Goal: Transaction & Acquisition: Subscribe to service/newsletter

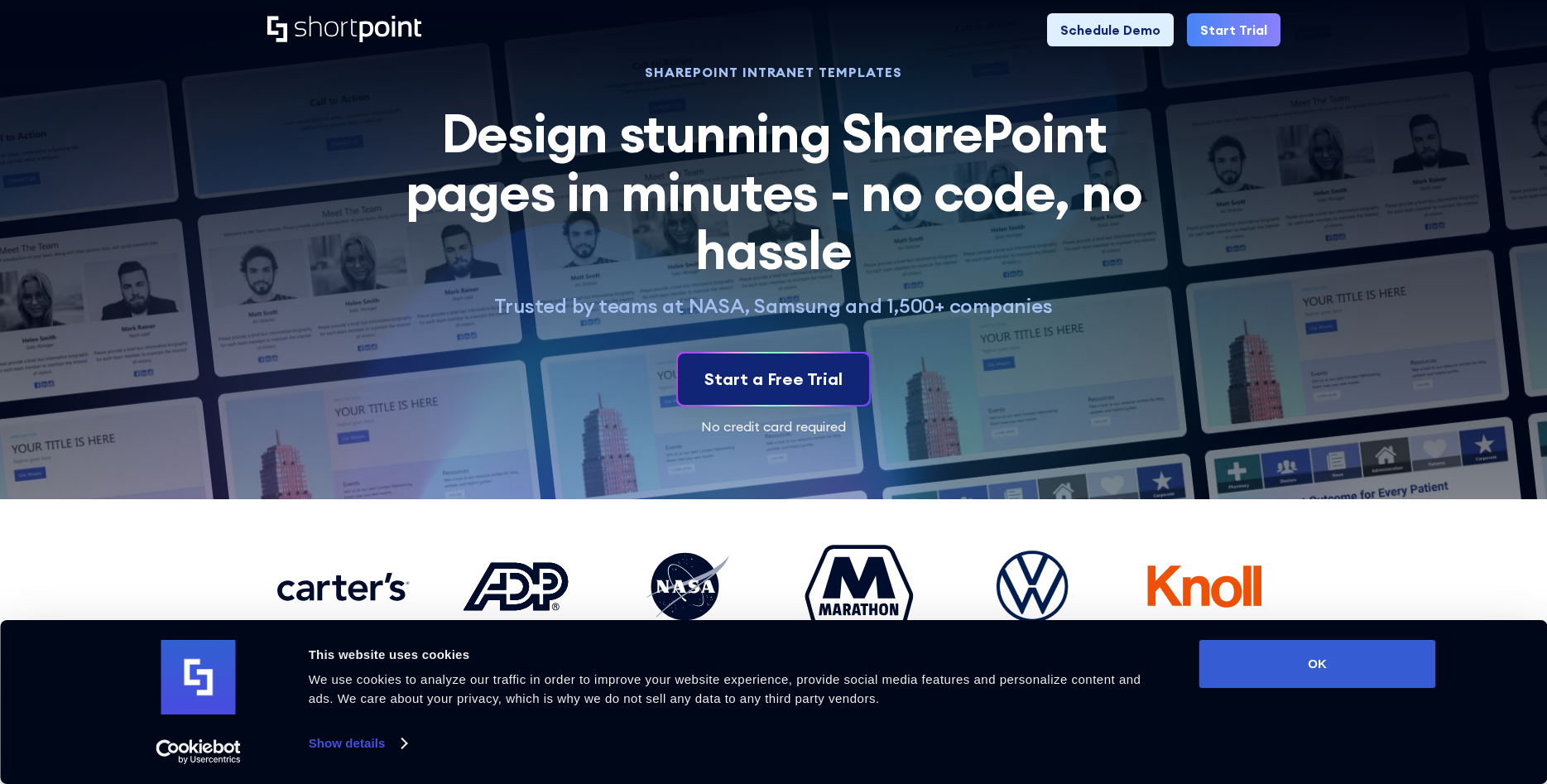
click at [800, 389] on div "Start a Free Trial" at bounding box center [773, 378] width 138 height 25
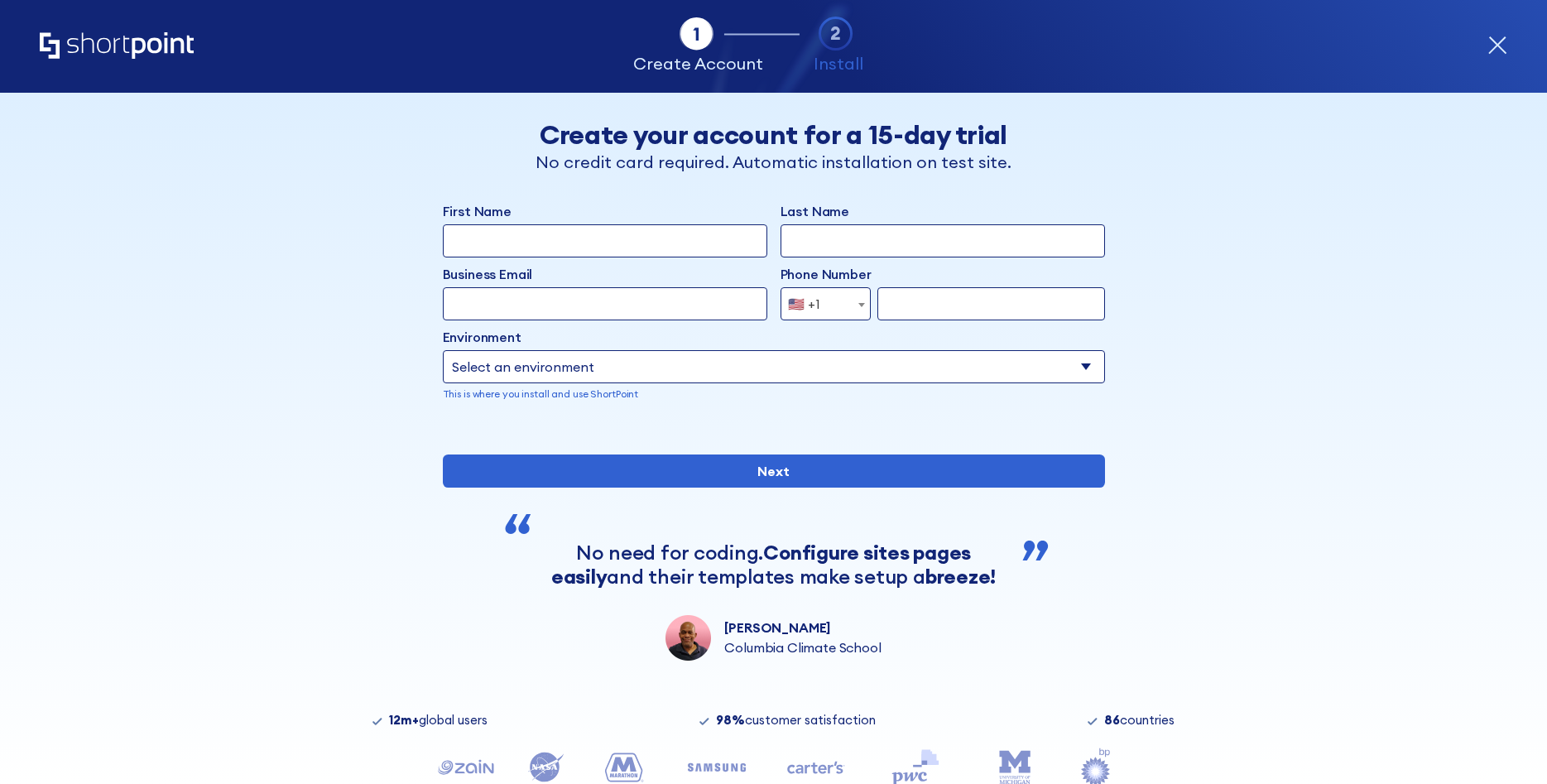
click at [633, 246] on input "First Name" at bounding box center [605, 241] width 325 height 33
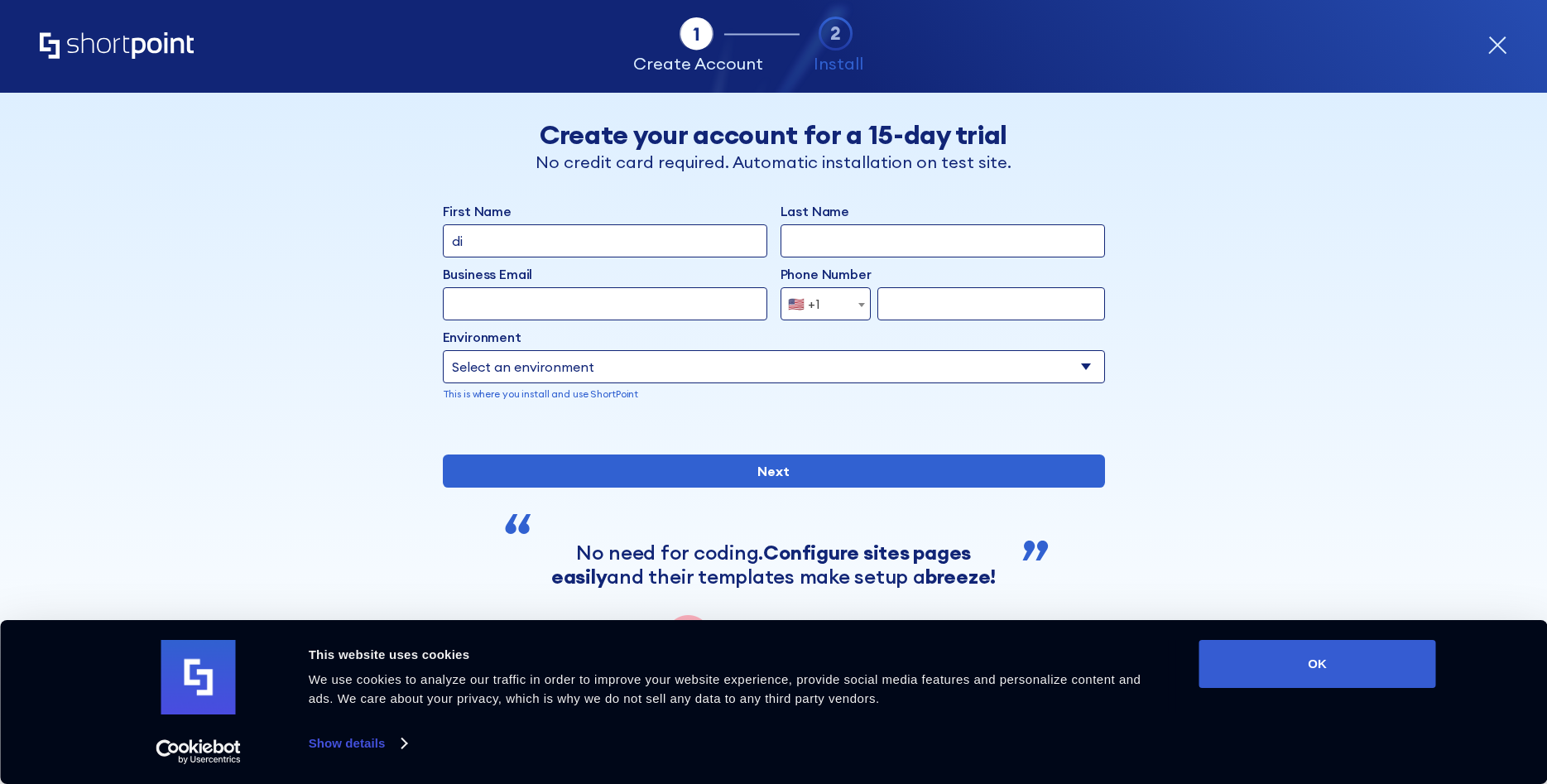
type input "d"
type input "[PERSON_NAME]"
type input "c"
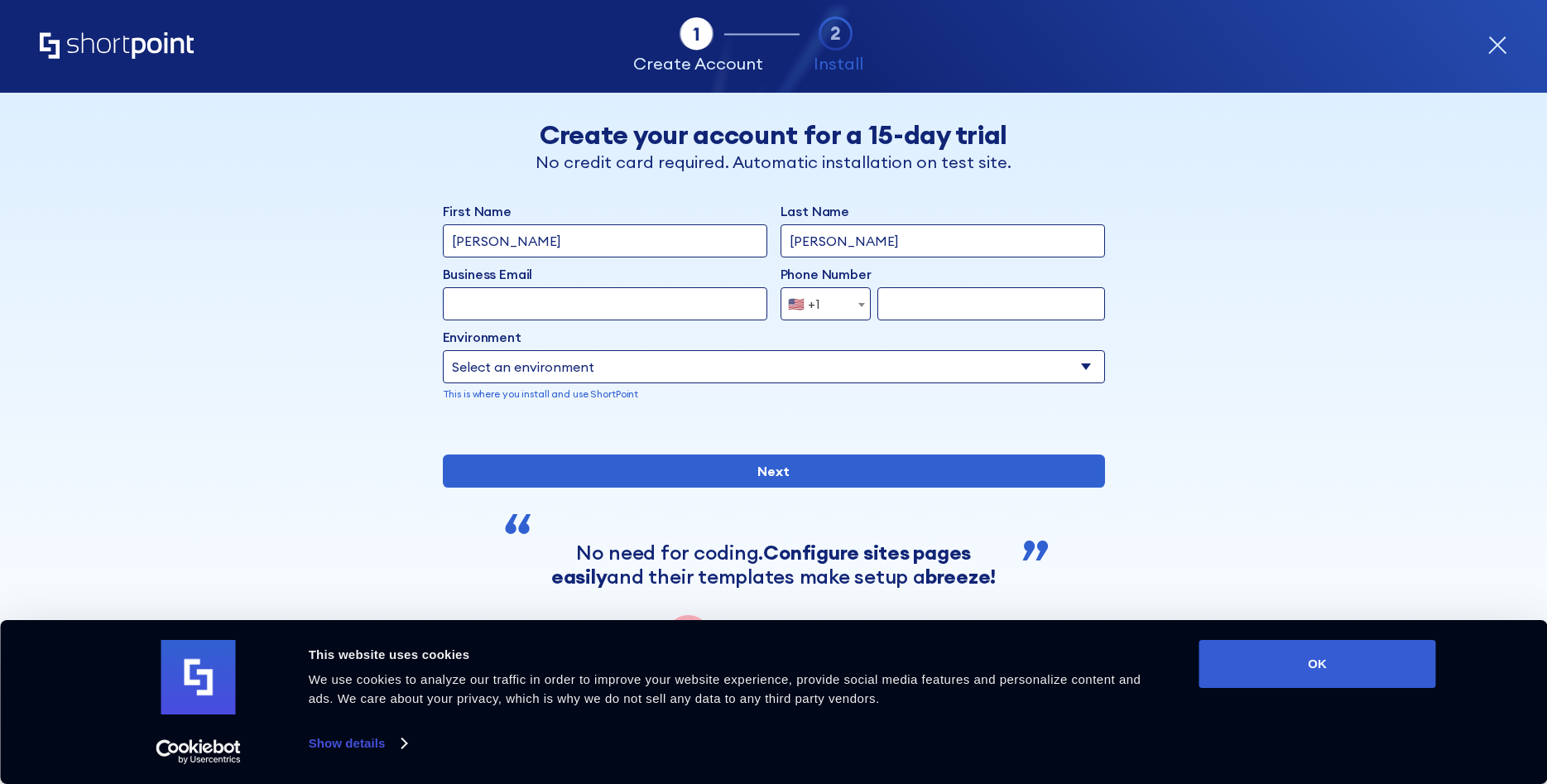
type input "[PERSON_NAME]"
type input "q"
type input "E"
type input "P"
type input "d"
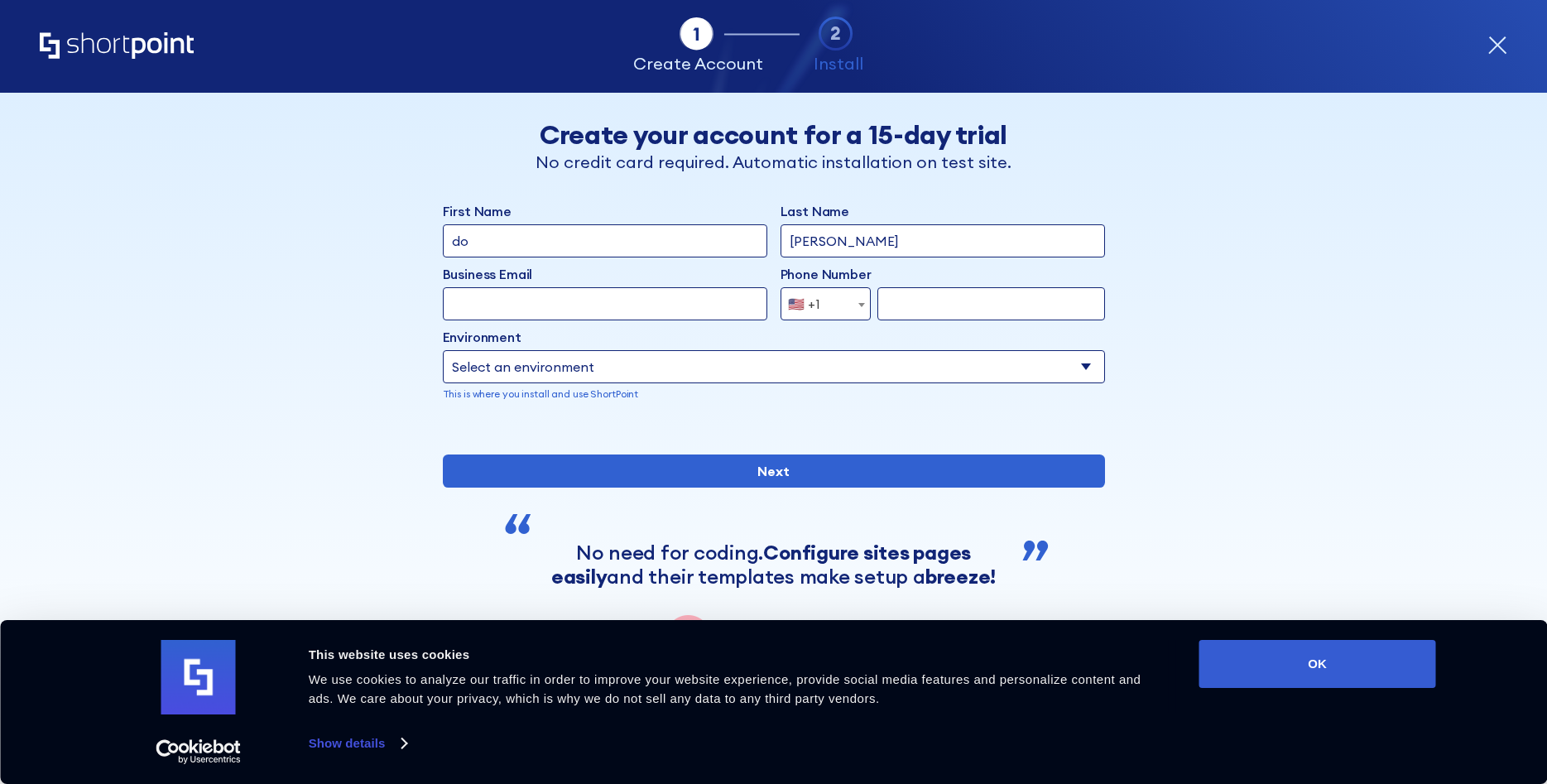
type input "d"
type input "[PERSON_NAME]"
click at [697, 292] on input "Business Email" at bounding box center [605, 304] width 325 height 33
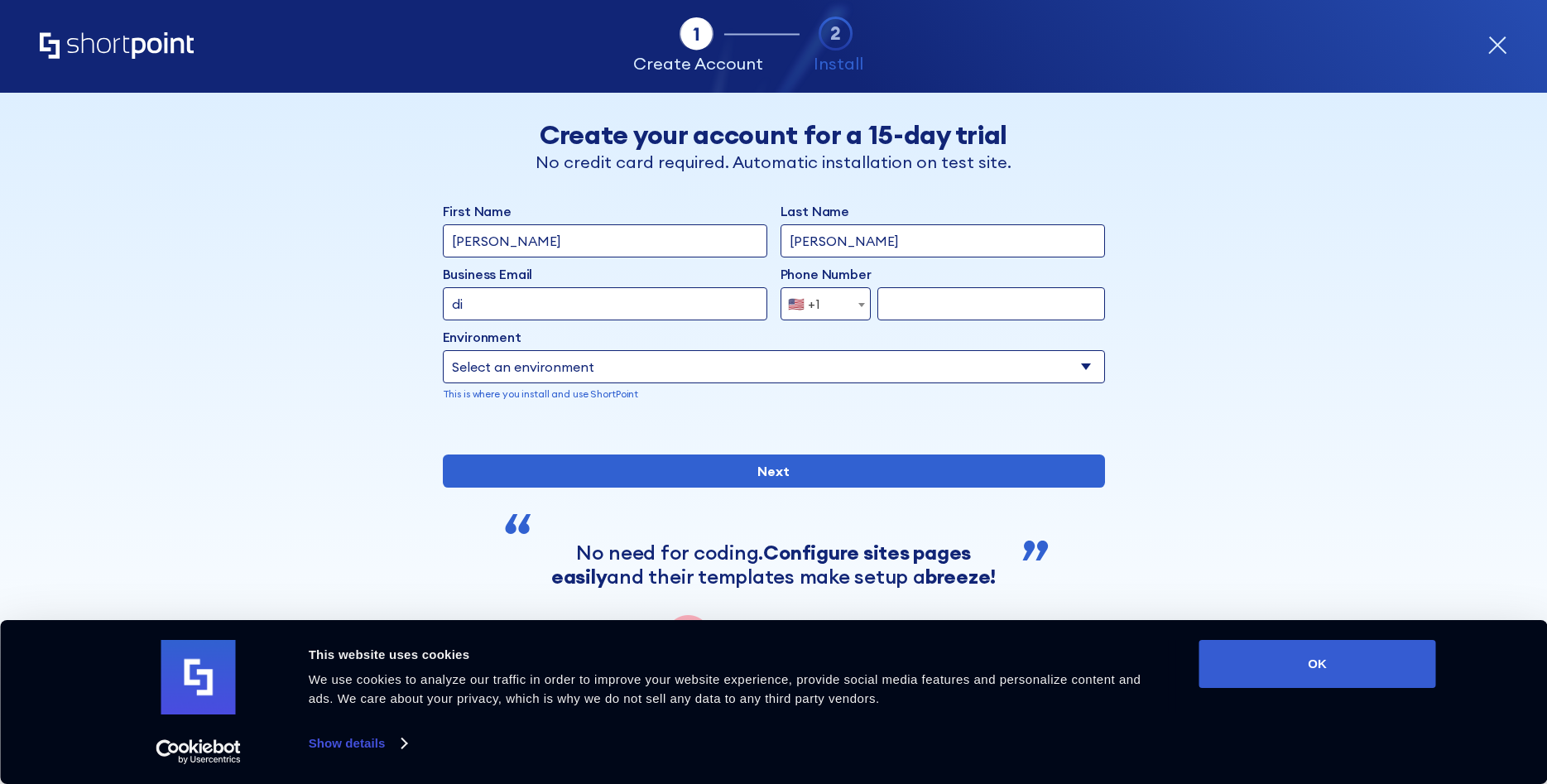
type input "d"
type input "dchaki"
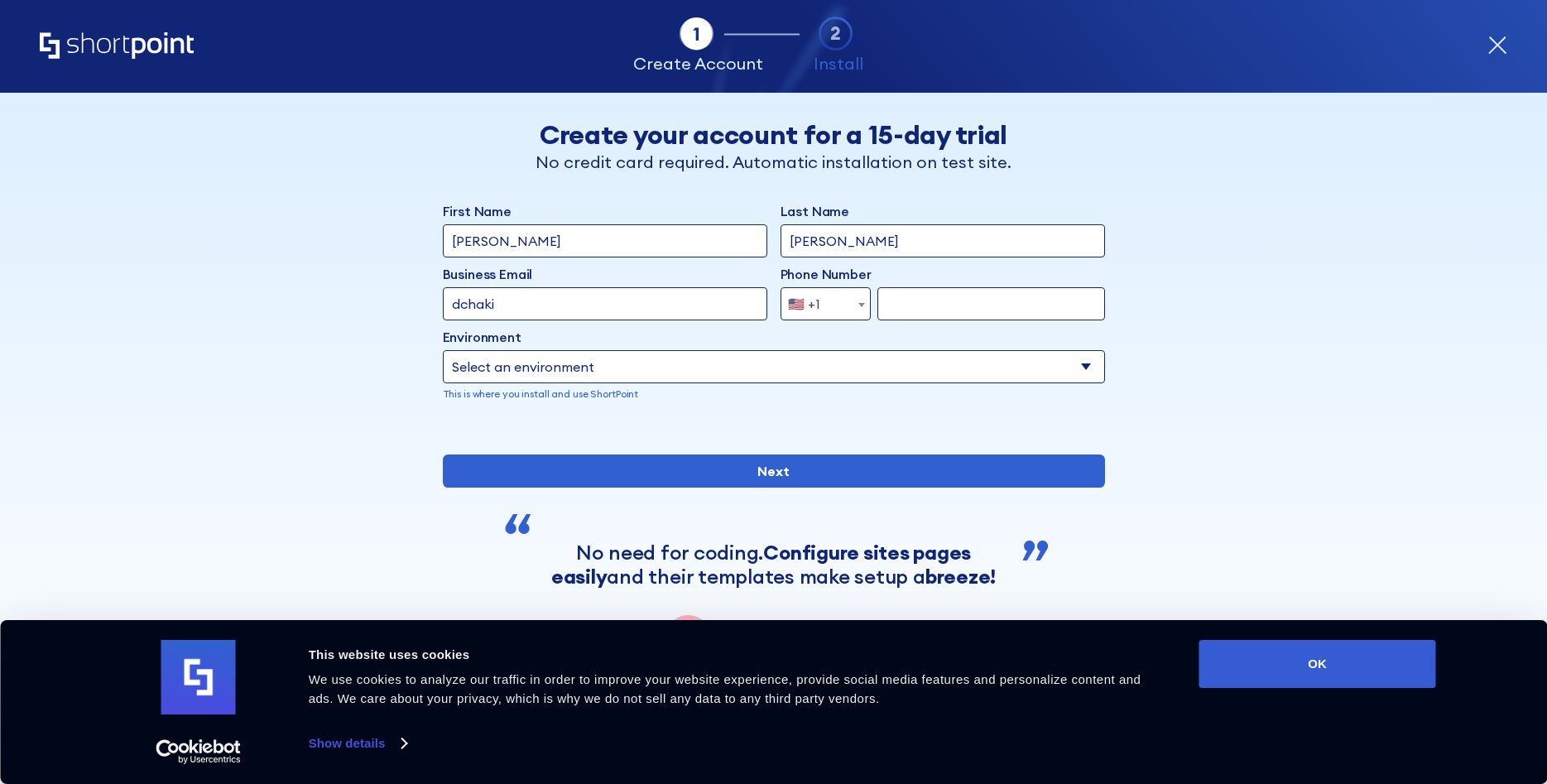
click at [443, 350] on select "Select an environment Microsoft 365 SharePoint Online SharePoint 2019 (On-Premi…" at bounding box center [773, 366] width 662 height 33
select select "Microsoft 365"
click option "Microsoft 365" at bounding box center [0, 0] width 0 height 0
